Goal: Task Accomplishment & Management: Manage account settings

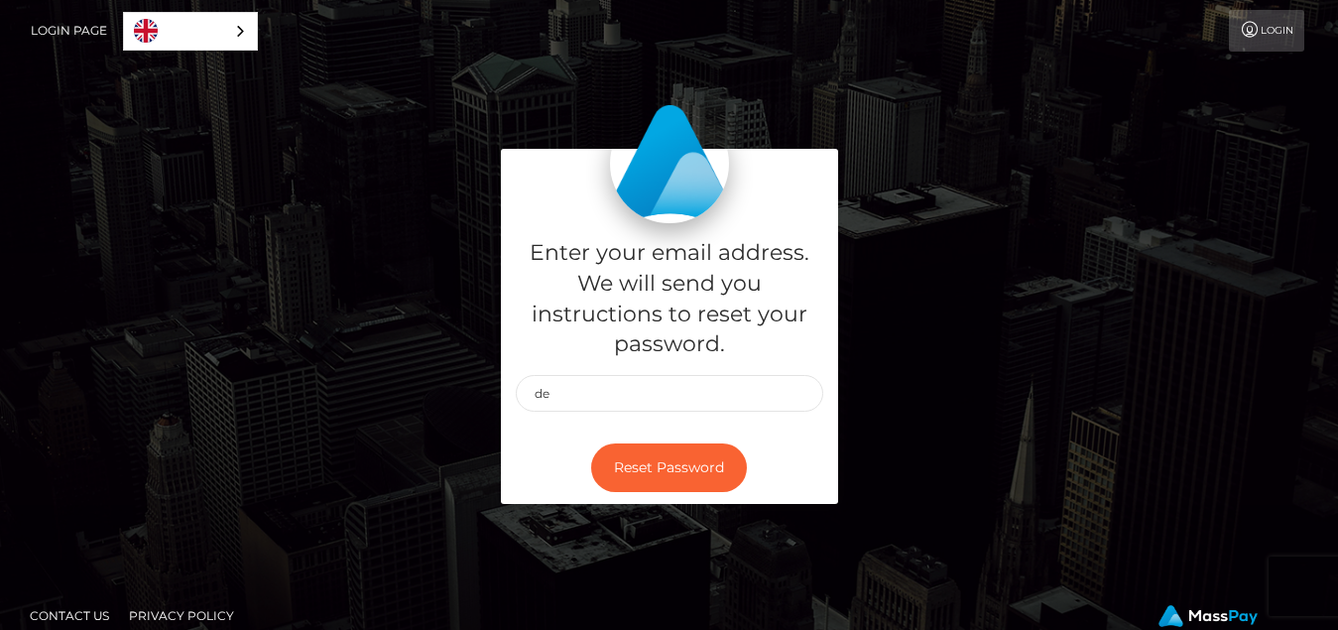
type input "d"
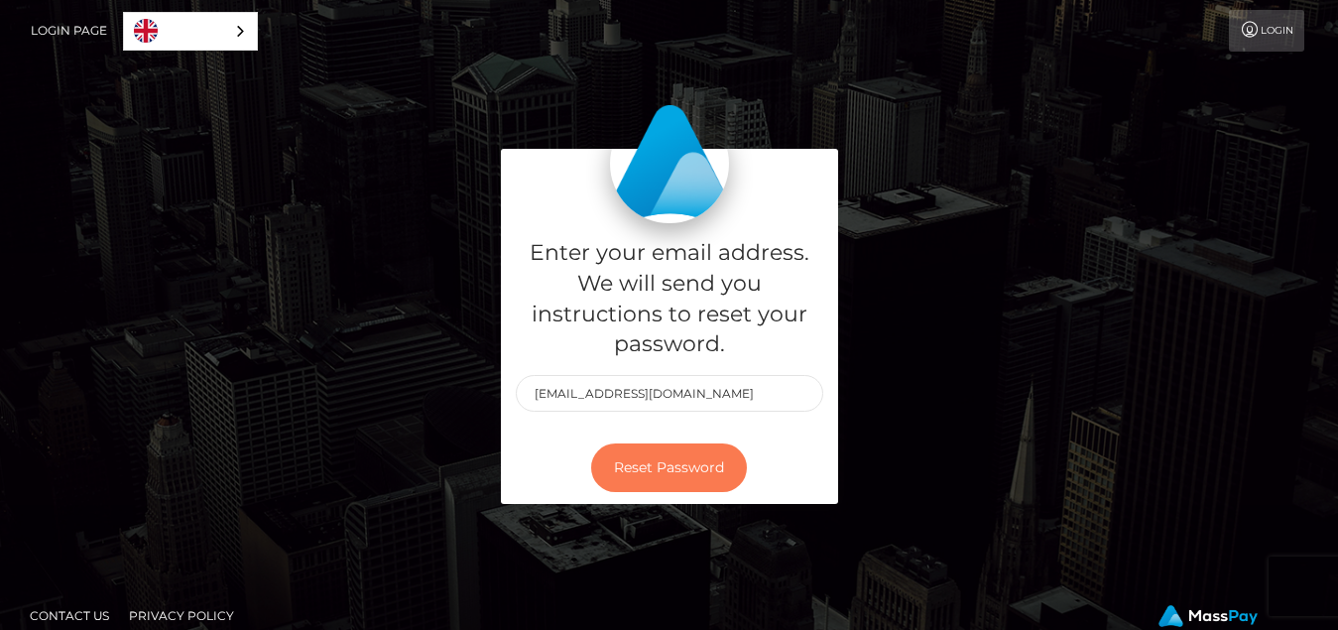
type input "[EMAIL_ADDRESS][DOMAIN_NAME]"
click at [651, 472] on button "Reset Password" at bounding box center [669, 468] width 156 height 49
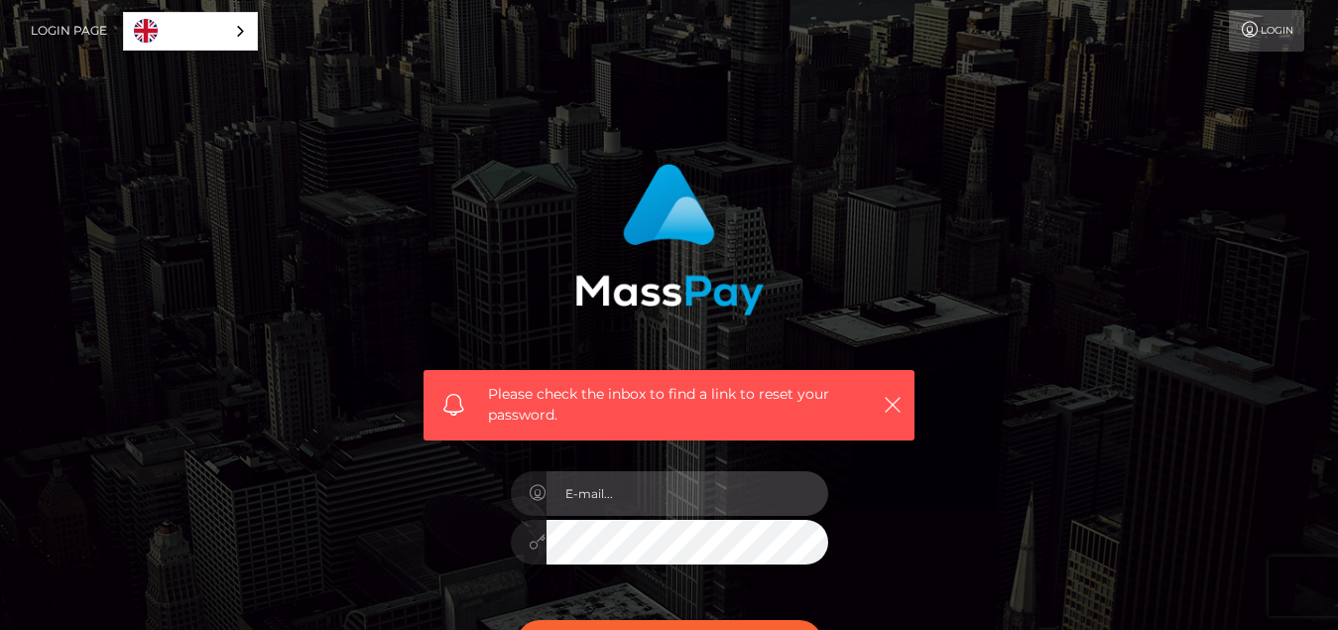
click at [632, 490] on input "email" at bounding box center [688, 493] width 282 height 45
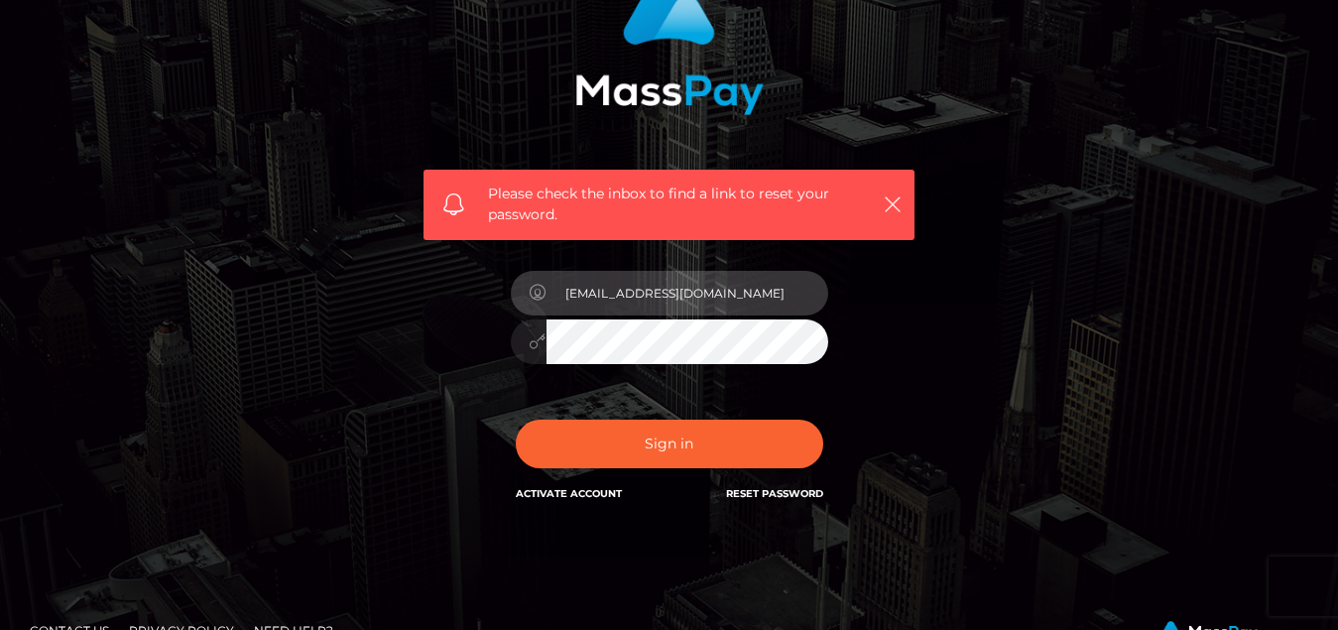
scroll to position [158, 0]
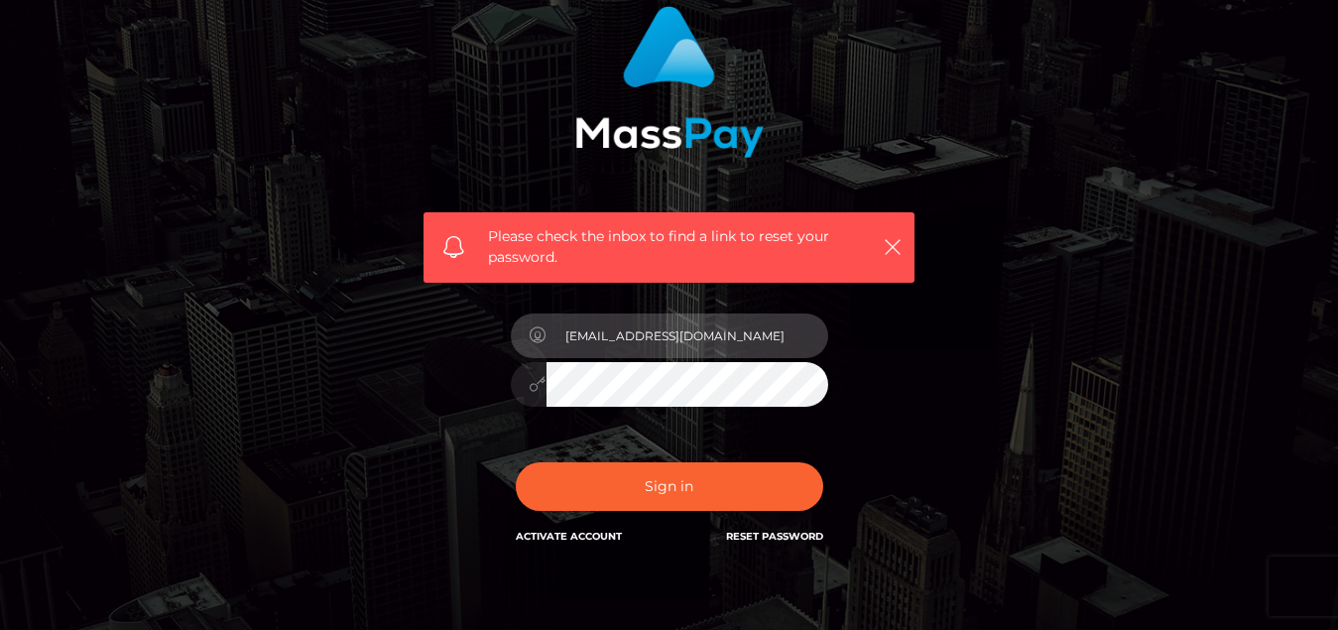
type input "[EMAIL_ADDRESS][DOMAIN_NAME]"
